Goal: Browse casually

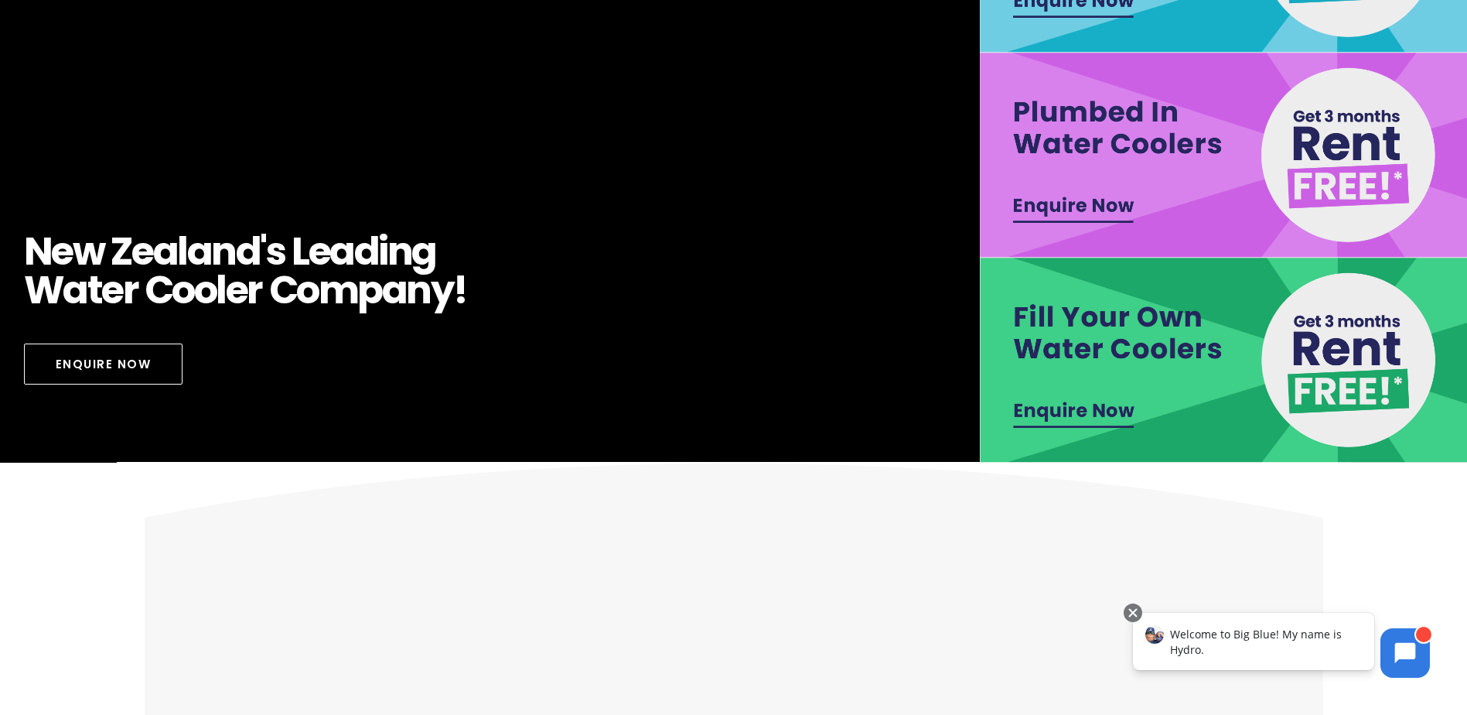
scroll to position [464, 0]
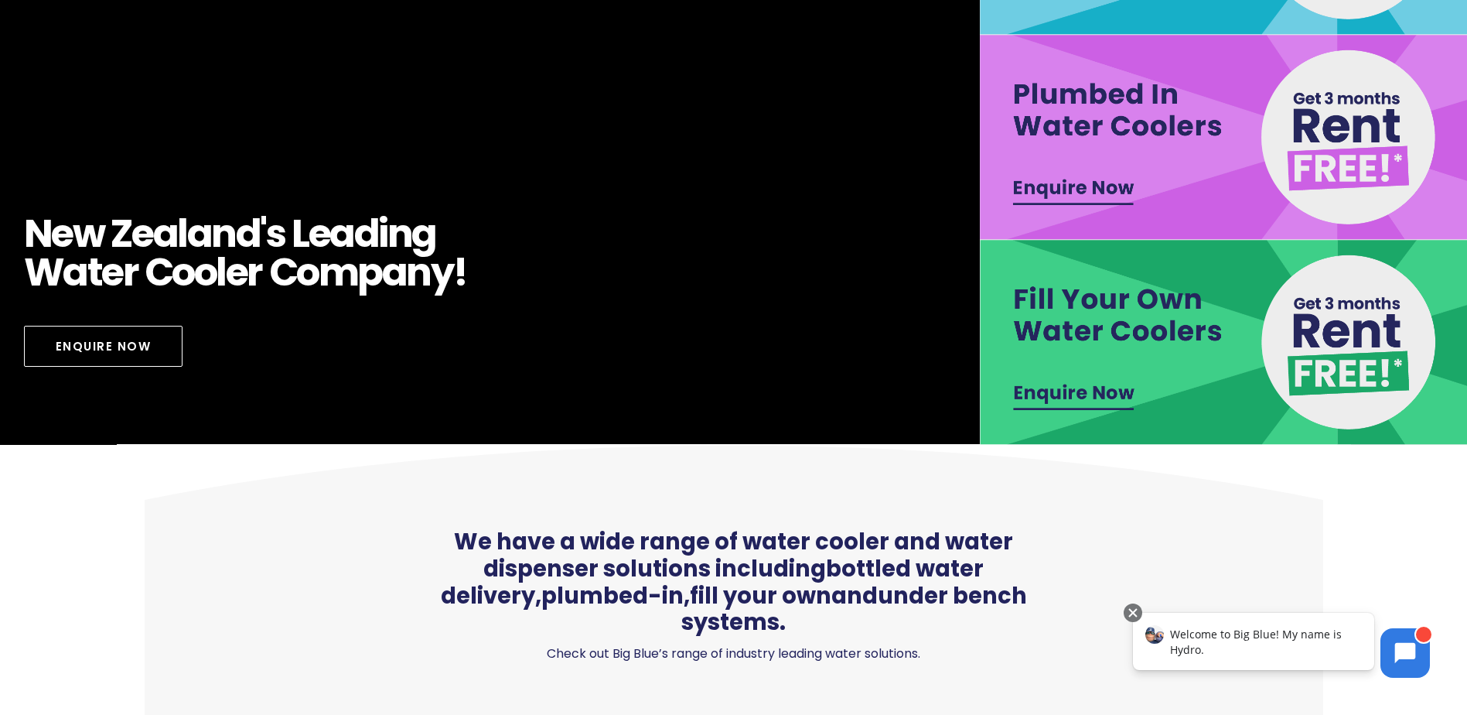
click at [1058, 399] on img at bounding box center [1226, 342] width 492 height 205
